Goal: Participate in discussion: Engage in conversation with other users on a specific topic

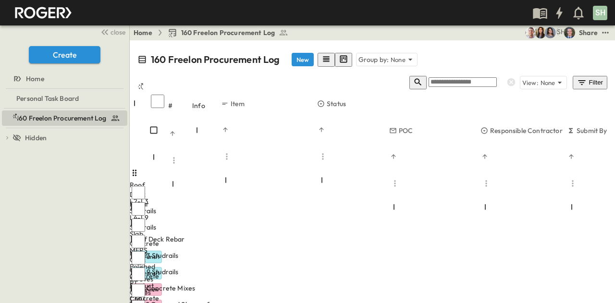
scroll to position [96, 0]
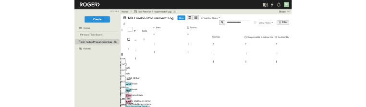
scroll to position [68, 0]
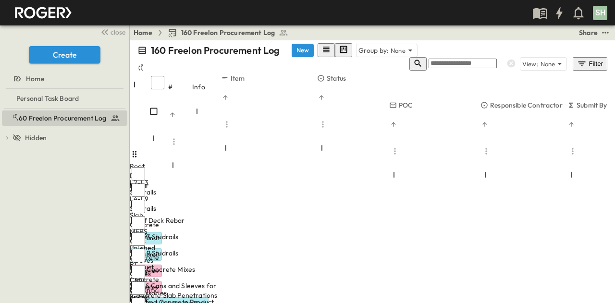
click at [58, 227] on div "160 Freelon Procurement Log To pick up a draggable item, press the space bar. W…" at bounding box center [64, 206] width 129 height 195
